Goal: Go to known website: Access a specific website the user already knows

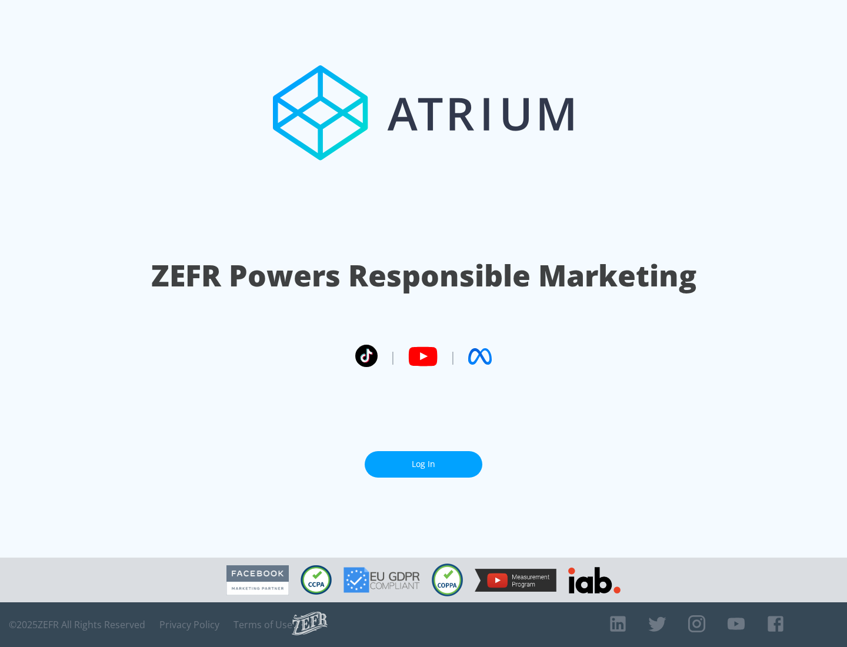
click at [424, 464] on link "Log In" at bounding box center [424, 464] width 118 height 26
